Goal: Information Seeking & Learning: Find specific fact

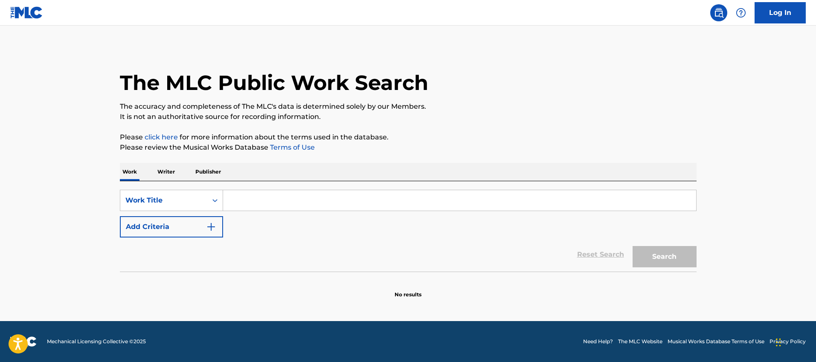
click at [165, 174] on p "Writer" at bounding box center [166, 172] width 23 height 18
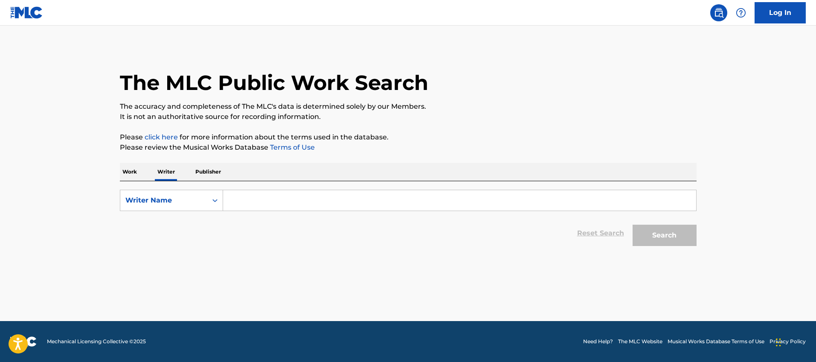
click at [279, 206] on input "Search Form" at bounding box center [459, 200] width 473 height 20
type input "a"
click at [129, 170] on p "Work" at bounding box center [130, 172] width 20 height 18
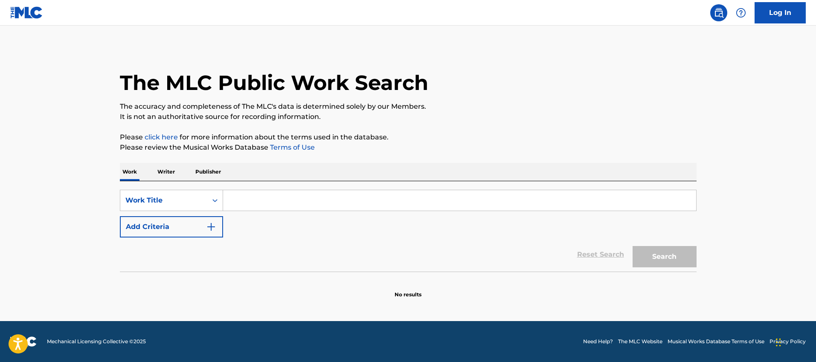
click at [249, 203] on input "Search Form" at bounding box center [459, 200] width 473 height 20
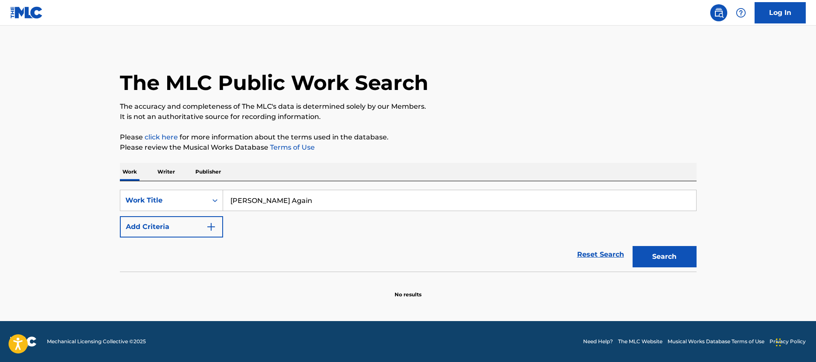
click at [633, 246] on button "Search" at bounding box center [665, 256] width 64 height 21
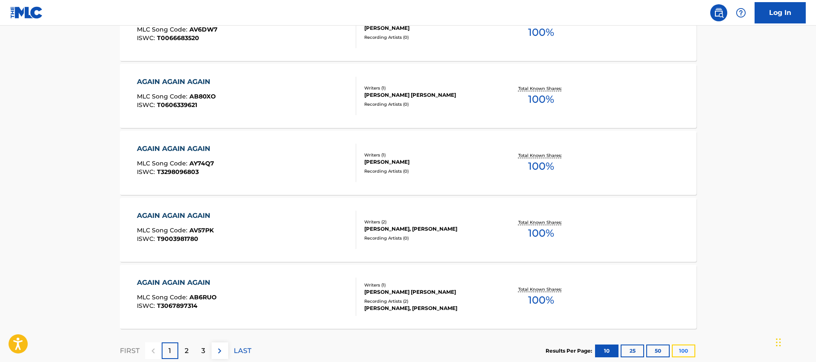
click at [689, 350] on button "100" at bounding box center [683, 351] width 23 height 13
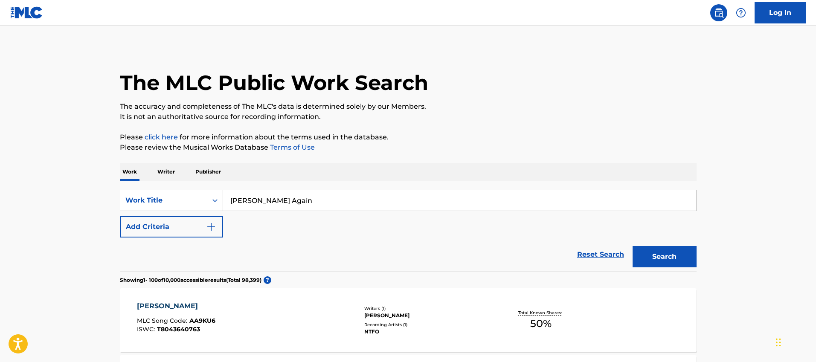
click at [250, 199] on input "[PERSON_NAME] Again" at bounding box center [459, 200] width 473 height 20
type input "Alone Again"
click at [678, 251] on button "Search" at bounding box center [665, 256] width 64 height 21
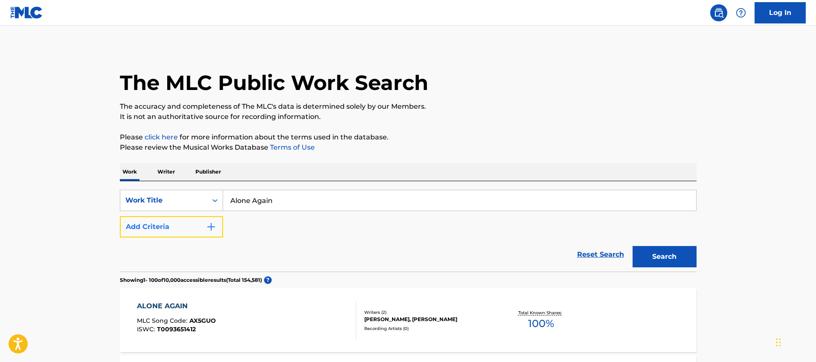
click at [191, 231] on button "Add Criteria" at bounding box center [171, 226] width 103 height 21
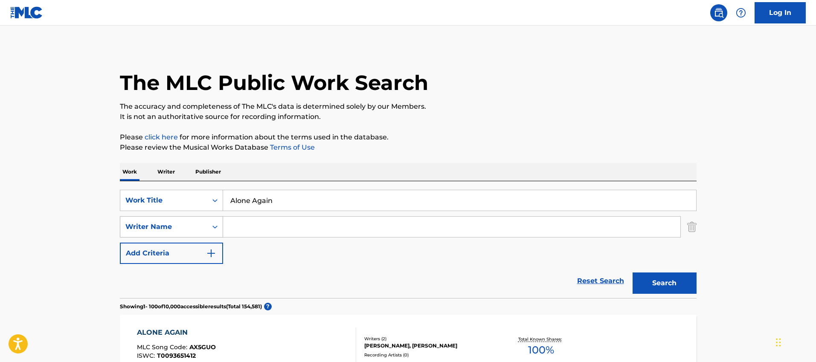
click at [200, 229] on div "Writer Name" at bounding box center [163, 227] width 77 height 10
click at [267, 227] on input "Search Form" at bounding box center [451, 227] width 457 height 20
click at [633, 273] on button "Search" at bounding box center [665, 283] width 64 height 21
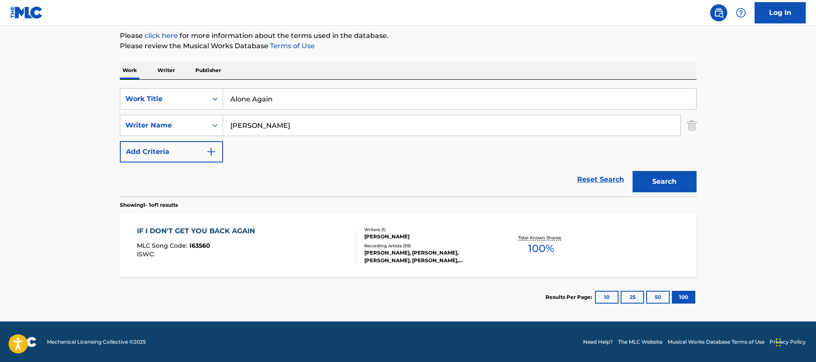
scroll to position [102, 0]
drag, startPoint x: 334, startPoint y: 127, endPoint x: 255, endPoint y: 126, distance: 78.9
click at [255, 126] on input "[PERSON_NAME]" at bounding box center [451, 125] width 457 height 20
type input "[PERSON_NAME]"
click at [633, 171] on button "Search" at bounding box center [665, 181] width 64 height 21
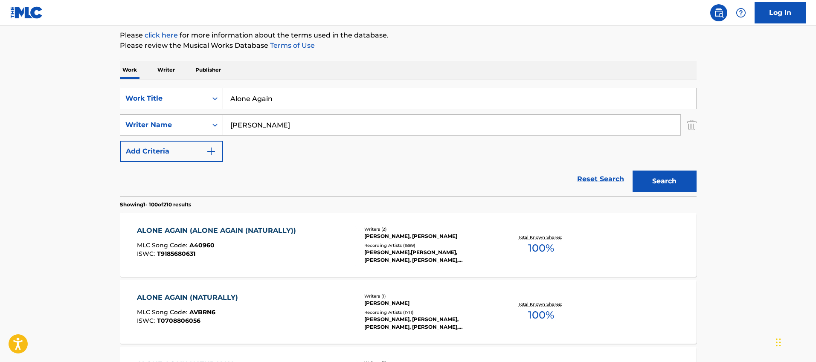
click at [270, 297] on div "ALONE AGAIN (NATURALLY) MLC Song Code : AVBRN6 ISWC : T0708806056" at bounding box center [246, 312] width 219 height 38
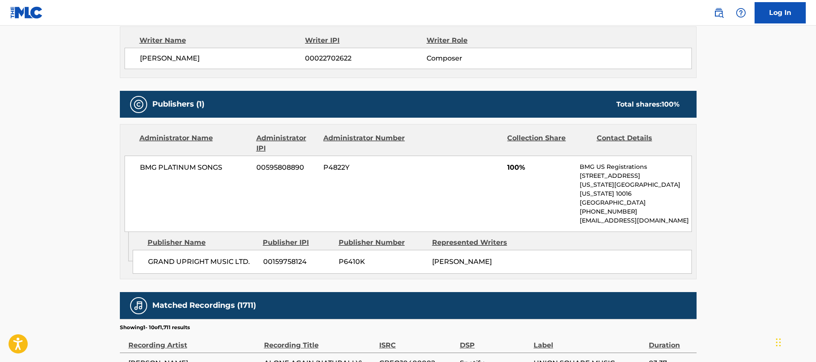
scroll to position [411, 0]
